Goal: Communication & Community: Answer question/provide support

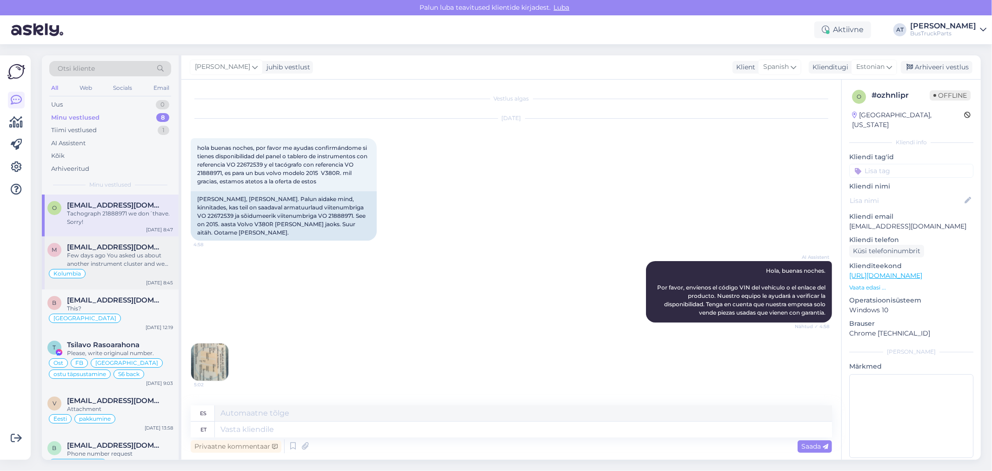
scroll to position [426, 0]
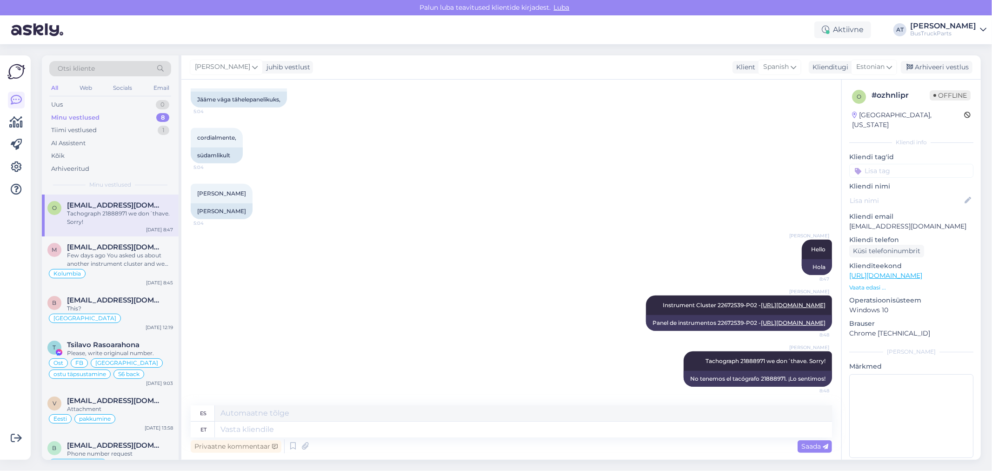
click at [100, 121] on div "Minu vestlused 8" at bounding box center [110, 117] width 122 height 13
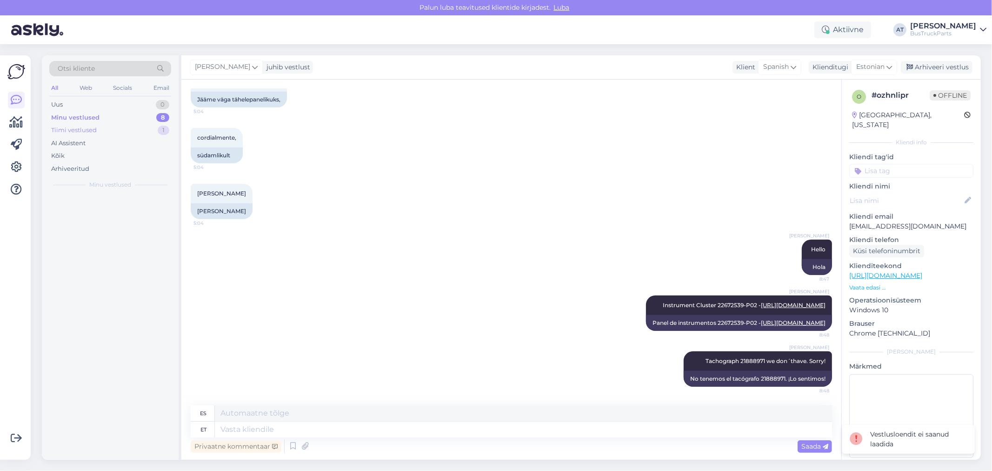
click at [99, 128] on div "Tiimi vestlused 1" at bounding box center [110, 130] width 122 height 13
click at [92, 127] on div "Tiimi vestlused" at bounding box center [75, 130] width 48 height 9
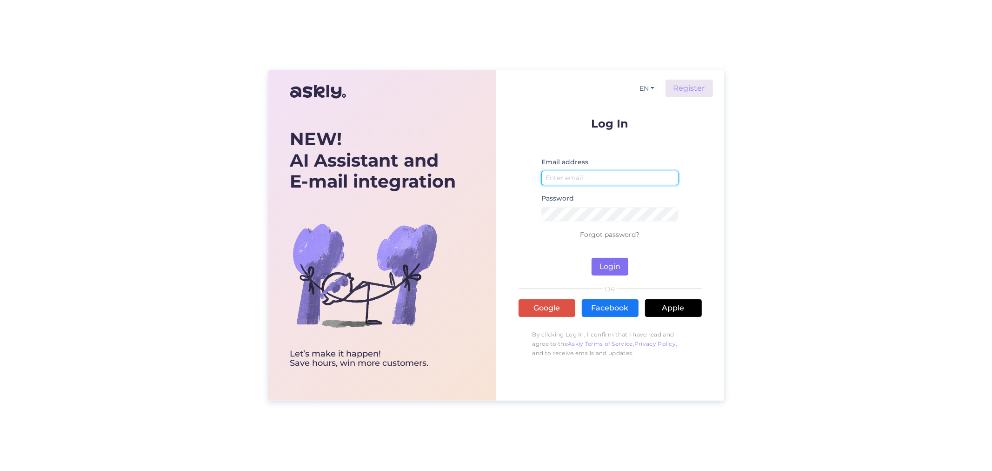
type input "[EMAIL_ADDRESS][DOMAIN_NAME]"
click at [612, 264] on button "Login" at bounding box center [609, 267] width 37 height 18
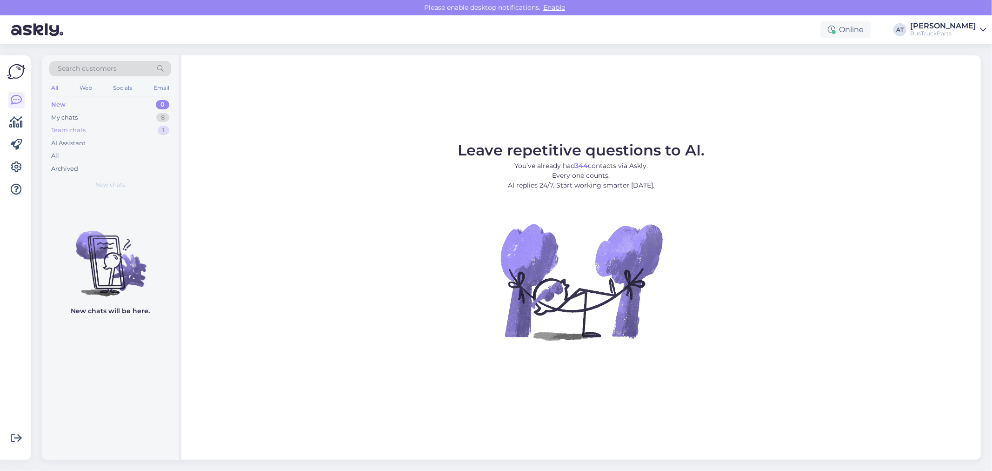
click at [96, 132] on div "Team chats 1" at bounding box center [110, 130] width 122 height 13
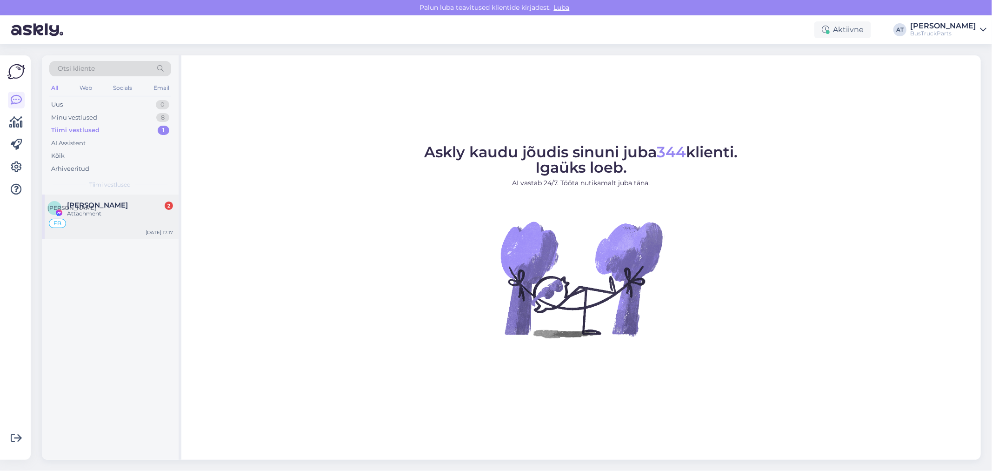
click at [93, 208] on span "Наталия Абдалла" at bounding box center [97, 205] width 61 height 8
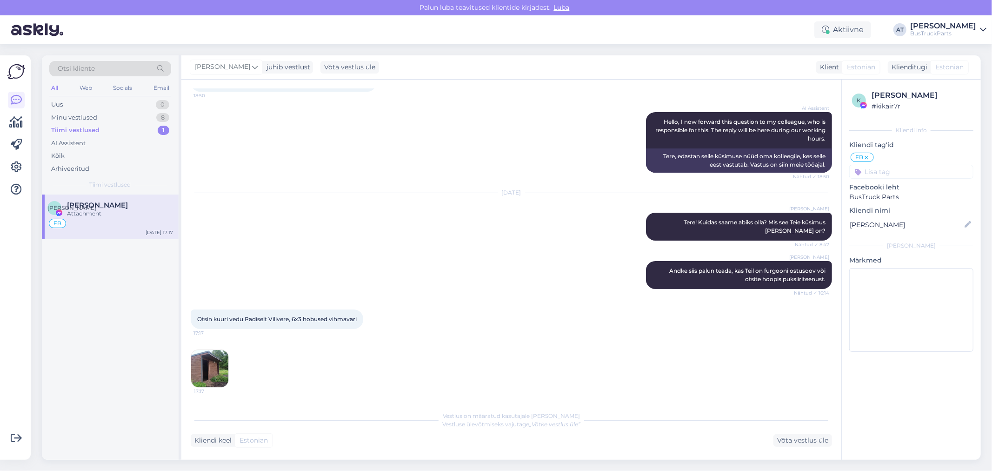
scroll to position [82, 0]
click at [214, 374] on img at bounding box center [209, 368] width 37 height 37
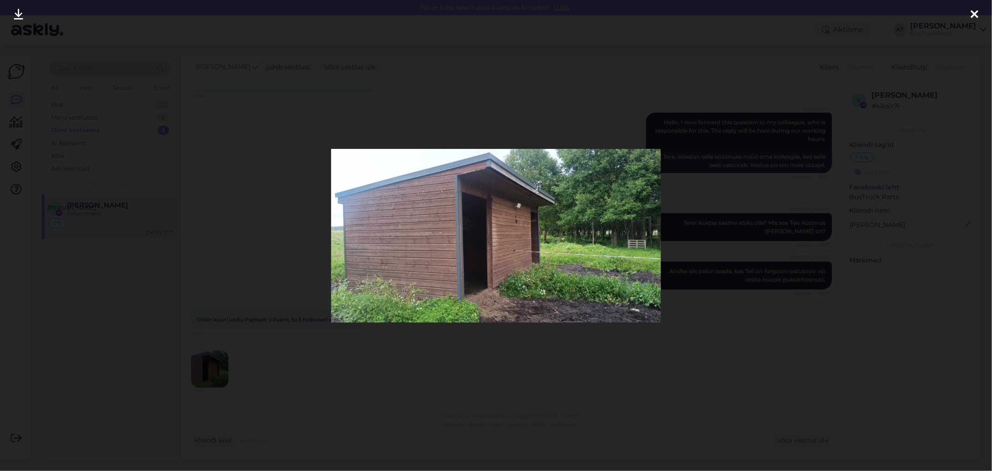
click at [225, 354] on div at bounding box center [496, 235] width 992 height 471
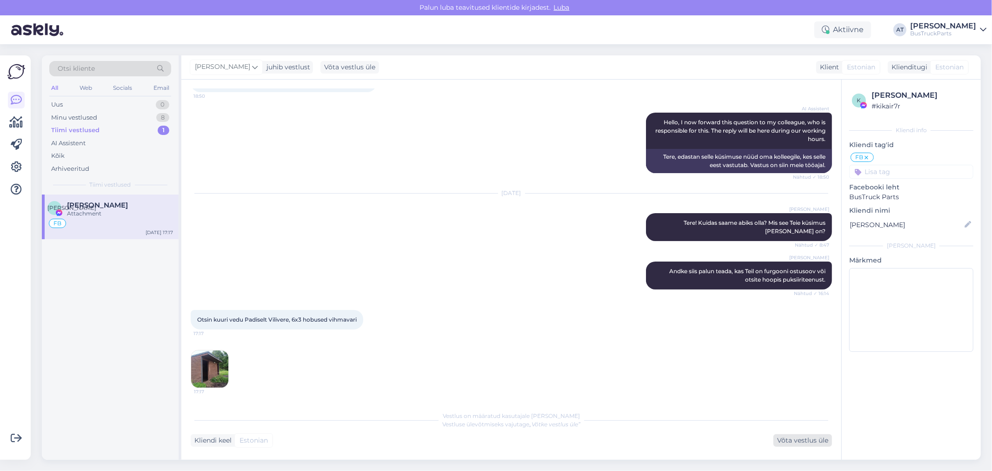
click at [801, 435] on div "Võta vestlus üle" at bounding box center [802, 440] width 59 height 13
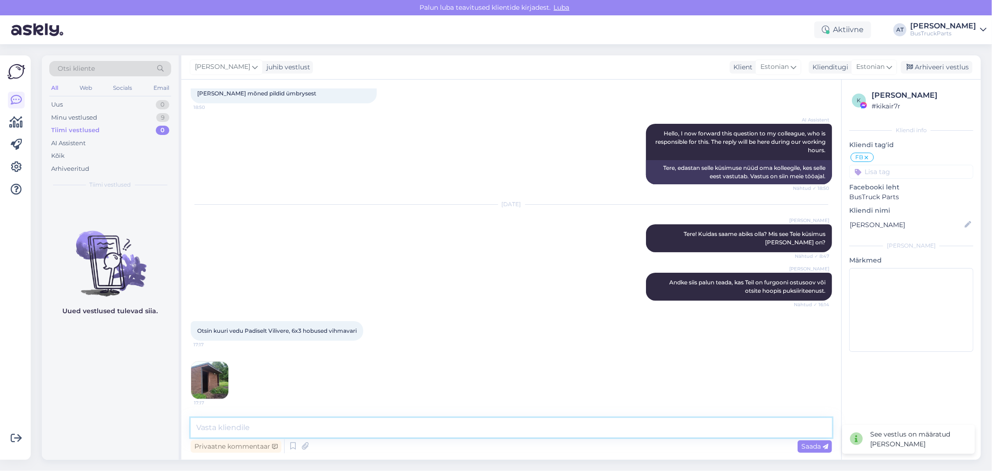
click at [536, 425] on textarea at bounding box center [511, 428] width 641 height 20
paste textarea "Puksiiri teenus"
click at [443, 422] on textarea "Tere, helistage palun Puksiiri teenusele otse -" at bounding box center [511, 428] width 641 height 20
paste textarea "Mario Luuk"
click at [445, 431] on textarea "Tere, helistage palun Puksiiri teenusele otse - Mario Luuk," at bounding box center [511, 428] width 641 height 20
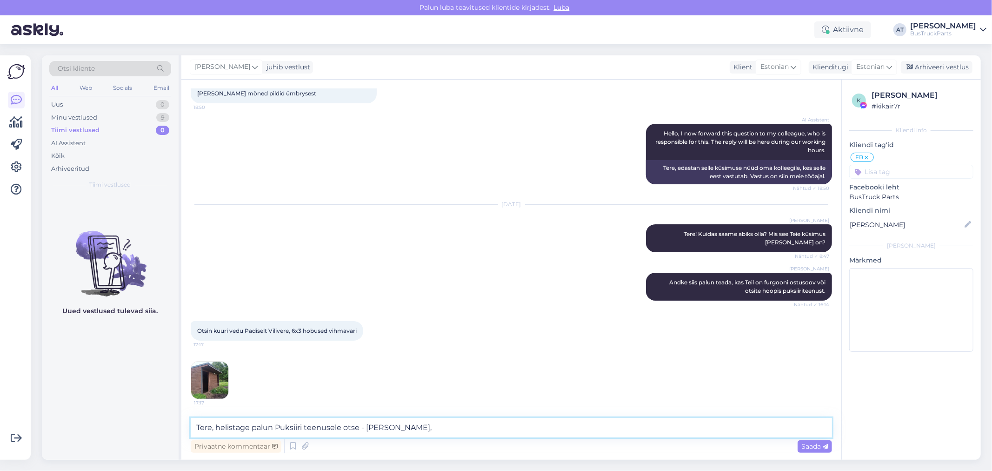
paste textarea "Mob/WhatsApp: +372 5331 1911 mario.luuk@bustruckparts.com"
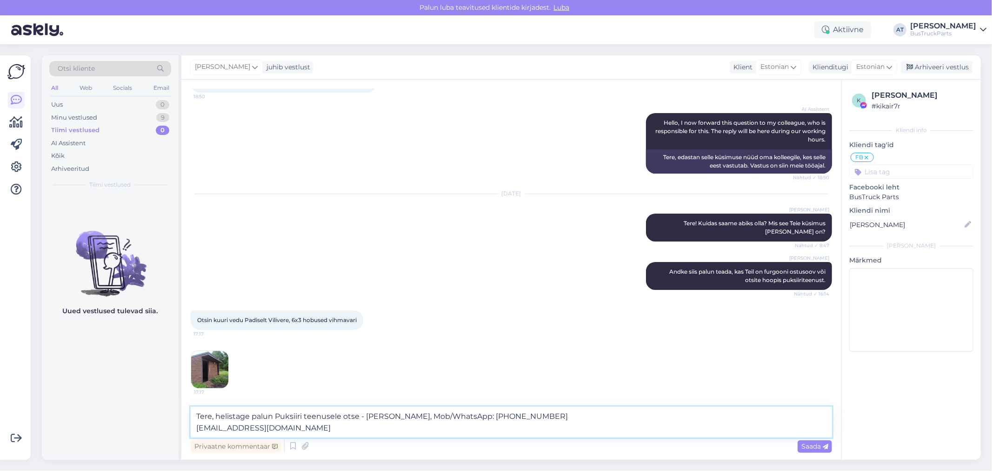
click at [194, 425] on textarea "Tere, helistage palun Puksiiri teenusele otse - Mario Luuk, Mob/WhatsApp: +372 …" at bounding box center [511, 421] width 641 height 31
type textarea "Tere, helistage palun Puksiiri teenusele otse - Mario Luuk, Mob/WhatsApp: +372 …"
click at [817, 451] on div "Saada" at bounding box center [814, 446] width 34 height 13
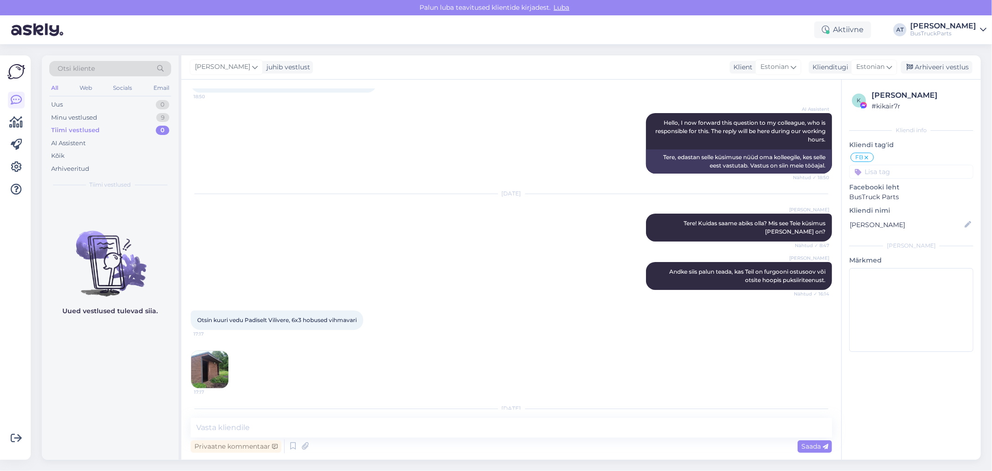
scroll to position [147, 0]
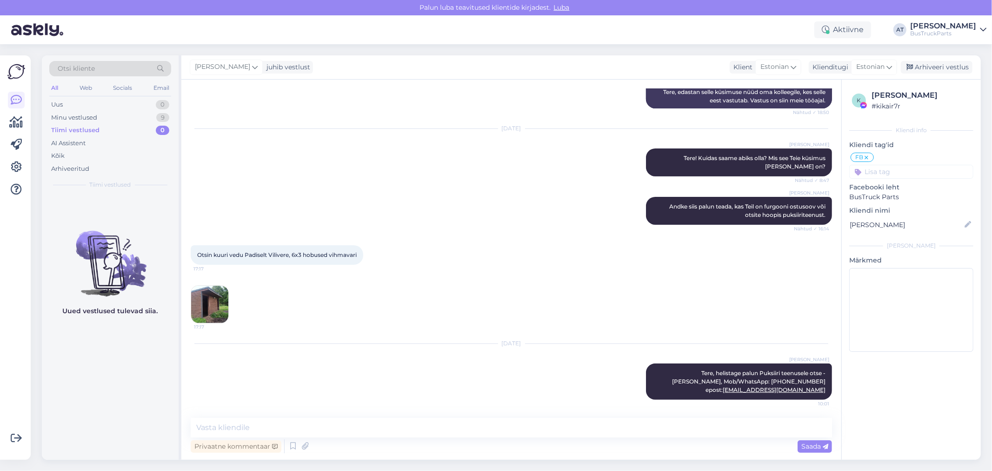
click at [630, 331] on div "17:17" at bounding box center [511, 304] width 641 height 59
